Goal: Navigation & Orientation: Find specific page/section

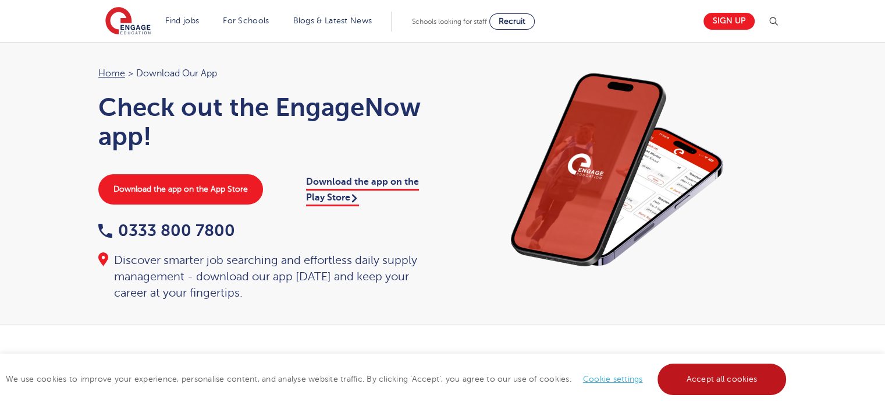
click at [687, 380] on link "Accept all cookies" at bounding box center [722, 378] width 129 height 31
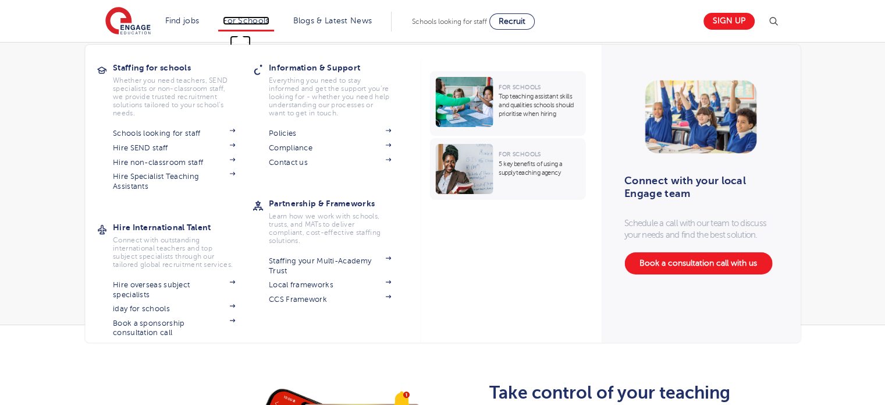
click at [253, 19] on link "For Schools" at bounding box center [246, 20] width 46 height 9
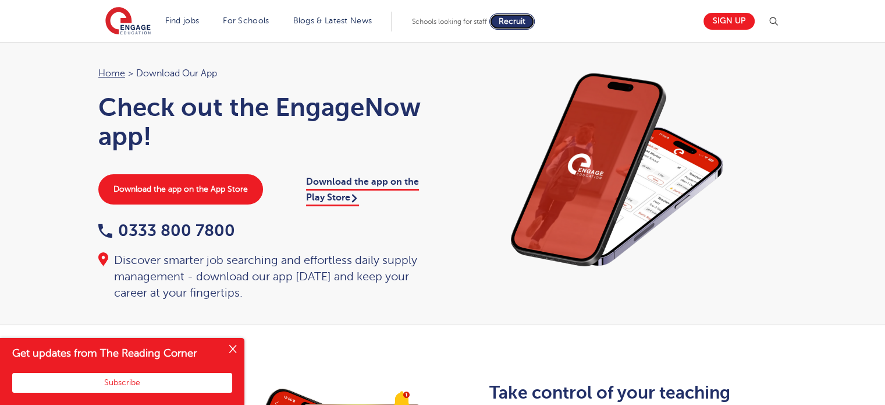
click at [526, 19] on span "Recruit" at bounding box center [512, 21] width 27 height 9
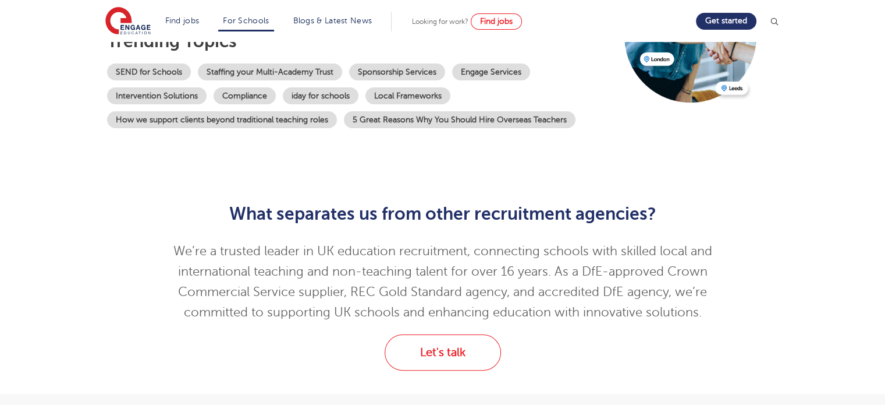
scroll to position [130, 0]
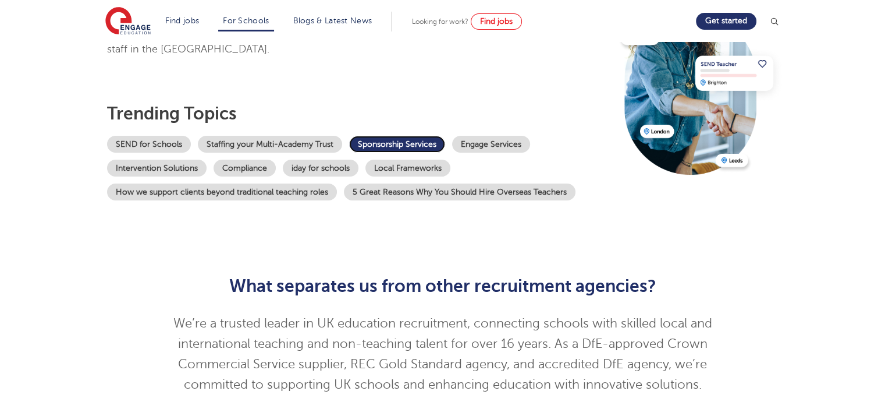
click at [400, 144] on link "Sponsorship Services" at bounding box center [397, 144] width 96 height 17
